Goal: Task Accomplishment & Management: Manage account settings

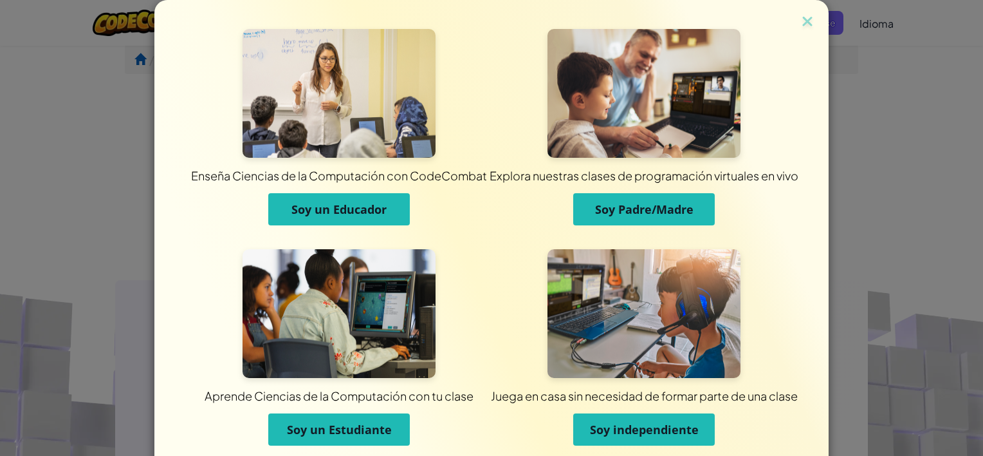
scroll to position [54, 0]
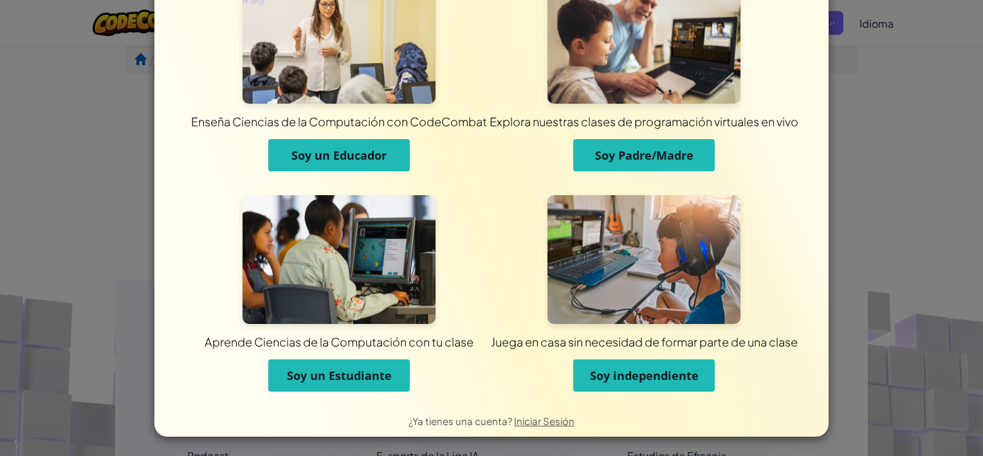
click at [618, 382] on span "Soy independiente" at bounding box center [644, 375] width 109 height 15
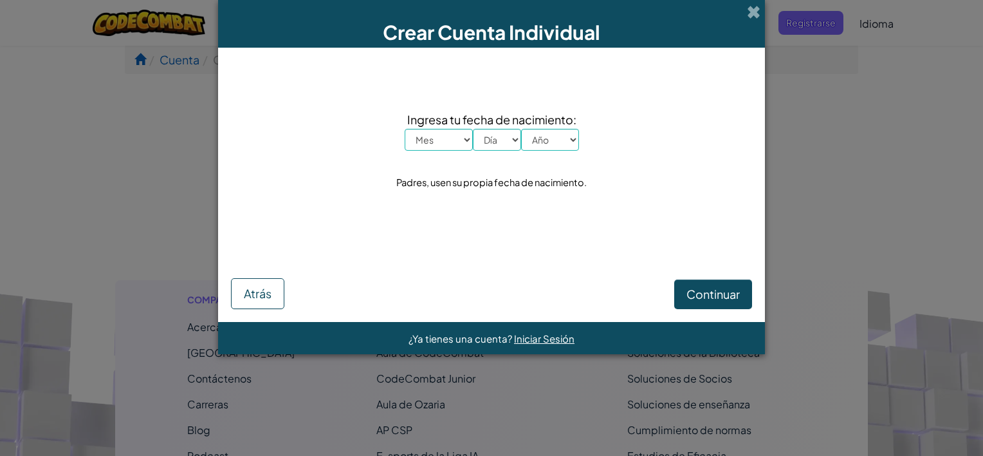
scroll to position [0, 0]
click at [466, 144] on select "Mes Enero Febrero Marzo [PERSON_NAME] [PERSON_NAME] Septiembre Octubre Noviembr…" at bounding box center [439, 140] width 68 height 22
select select "5"
click at [405, 129] on select "Mes Enero Febrero Marzo [PERSON_NAME] [PERSON_NAME] Septiembre Octubre Noviembr…" at bounding box center [439, 140] width 68 height 22
click at [512, 142] on select "Día 1 2 3 4 5 6 7 8 9 10 11 12 13 14 15 16 17 18 19 20 21 22 23 24 25 26 27 28 …" at bounding box center [497, 140] width 48 height 22
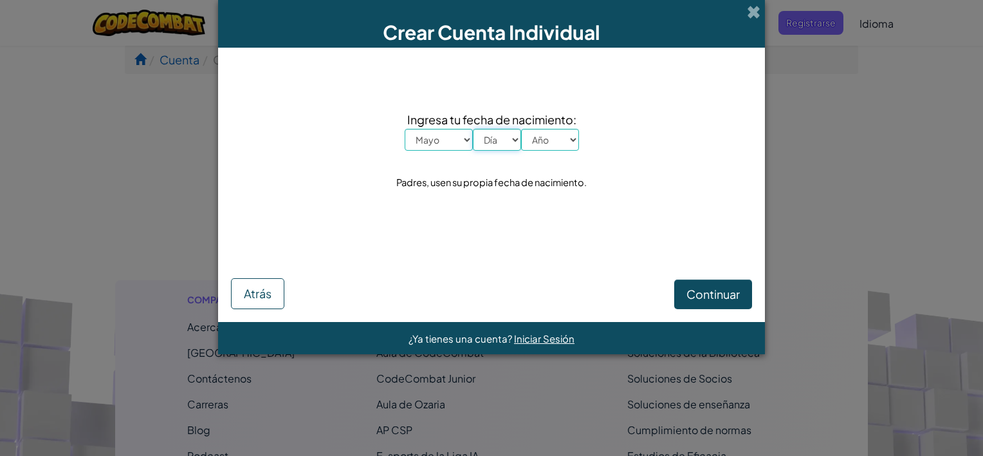
select select "25"
click at [473, 129] on select "Día 1 2 3 4 5 6 7 8 9 10 11 12 13 14 15 16 17 18 19 20 21 22 23 24 25 26 27 28 …" at bounding box center [497, 140] width 48 height 22
click at [557, 135] on select "Año 2025 2024 2023 2022 2021 2020 2019 2018 2017 2016 2015 2014 2013 2012 2011 …" at bounding box center [550, 140] width 58 height 22
select select "1981"
click at [521, 129] on select "Año 2025 2024 2023 2022 2021 2020 2019 2018 2017 2016 2015 2014 2013 2012 2011 …" at bounding box center [550, 140] width 58 height 22
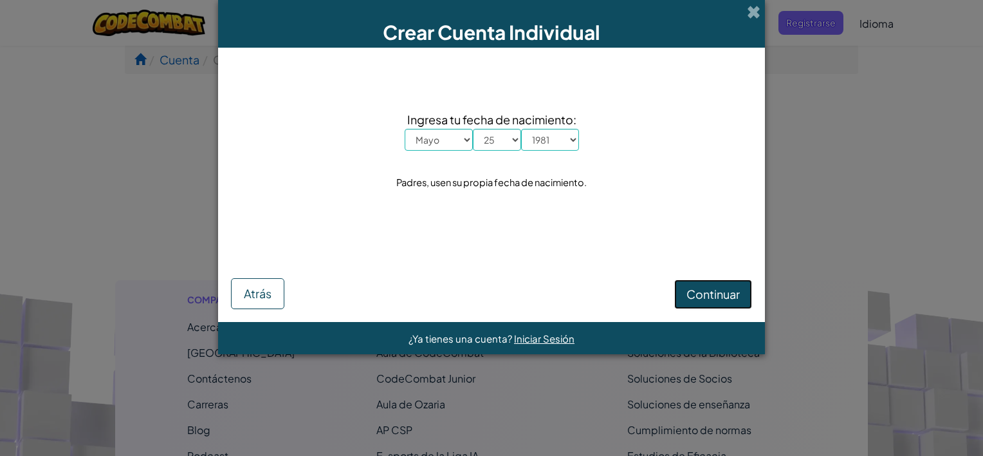
click at [706, 299] on span "Continuar" at bounding box center [713, 293] width 53 height 15
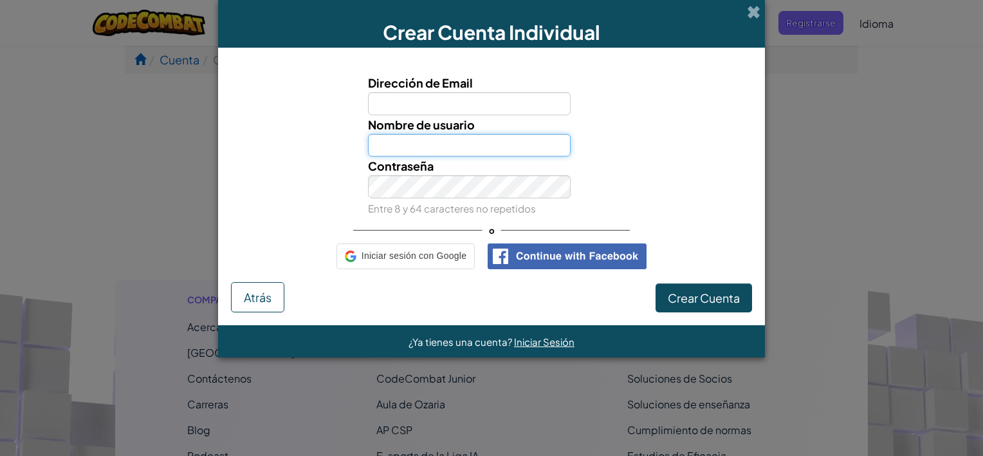
type input "Santx0247"
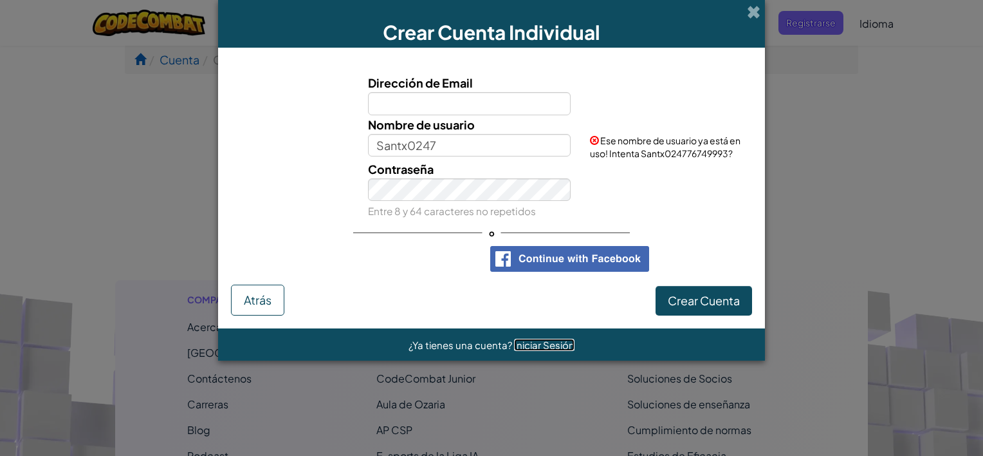
click at [539, 348] on span "Iniciar Sesión" at bounding box center [544, 345] width 61 height 12
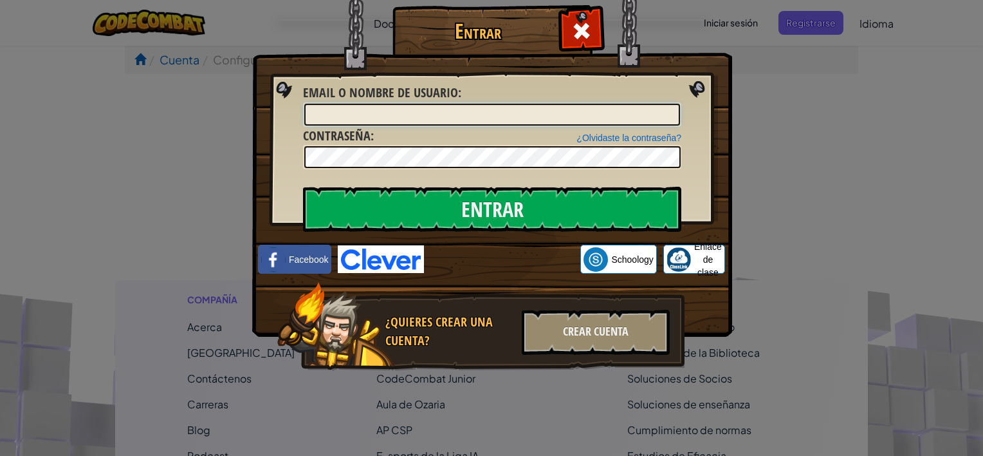
click at [494, 111] on input "Email o Nombre de usuario :" at bounding box center [492, 115] width 376 height 22
type input "[EMAIL_ADDRESS][DOMAIN_NAME]"
click at [284, 147] on div "Entrar Error desconocido. Email o Nombre de usuario : [EMAIL_ADDRESS][DOMAIN_NA…" at bounding box center [491, 206] width 429 height 375
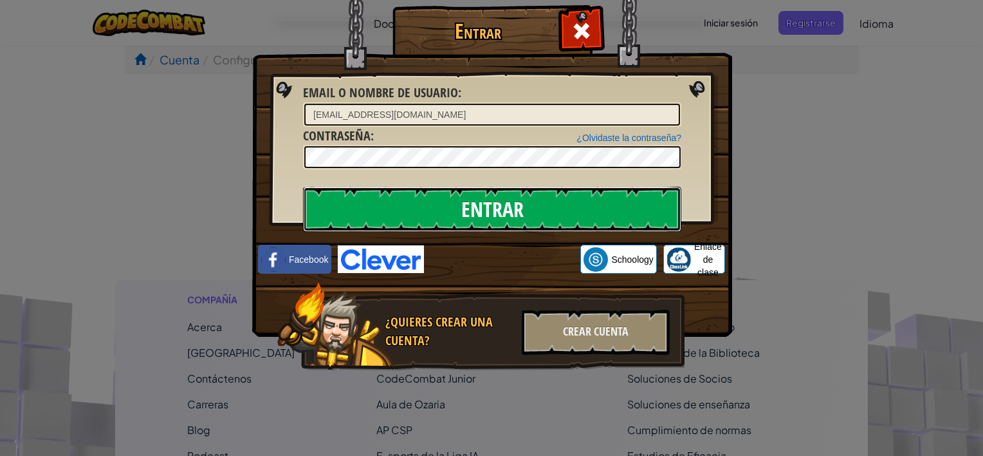
click at [545, 209] on input "Entrar" at bounding box center [492, 209] width 378 height 45
